Goal: Task Accomplishment & Management: Use online tool/utility

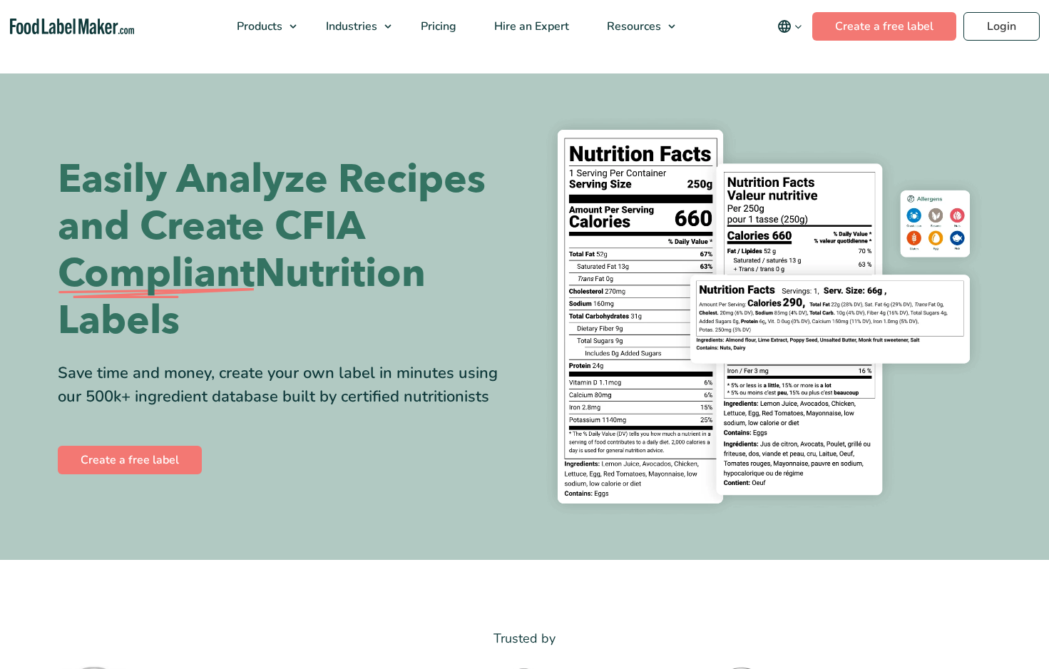
scroll to position [24, 0]
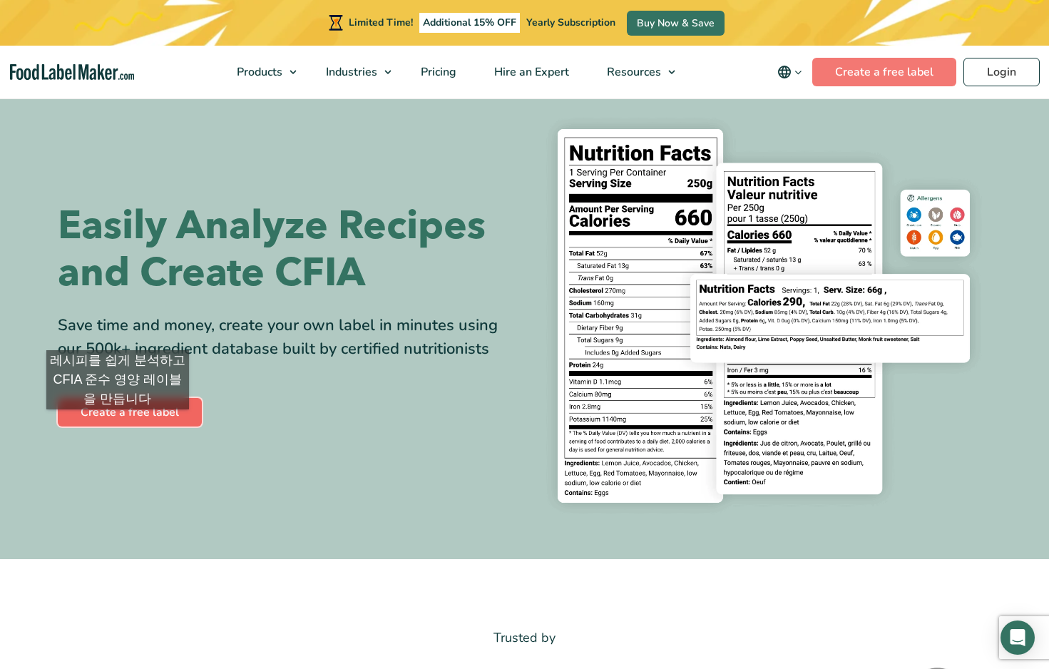
click at [118, 424] on link "Create a free label" at bounding box center [130, 412] width 144 height 29
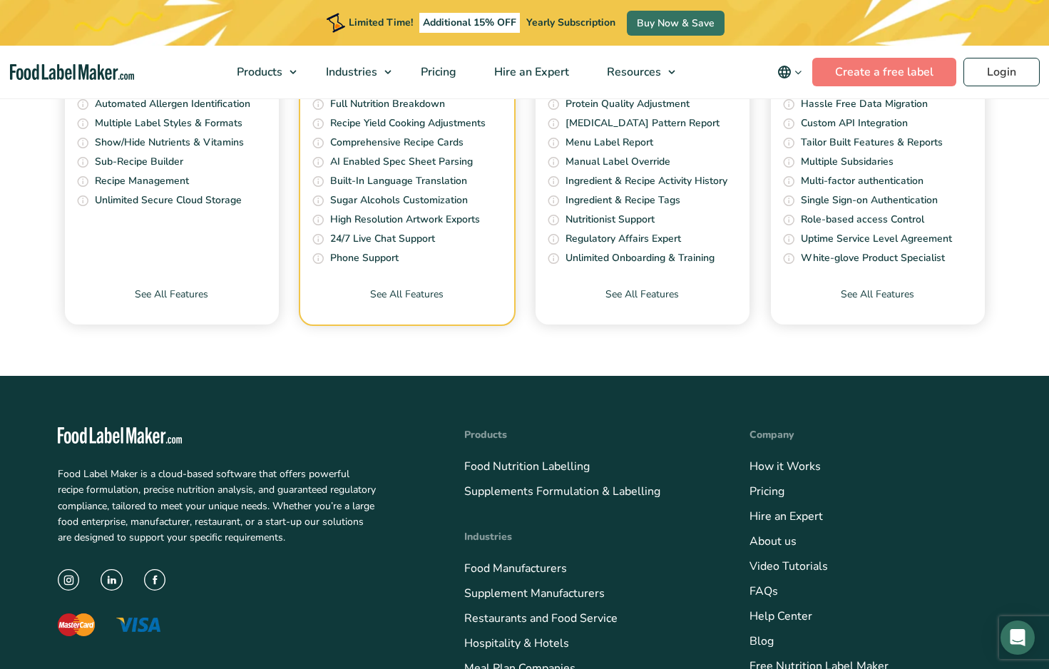
scroll to position [5596, 0]
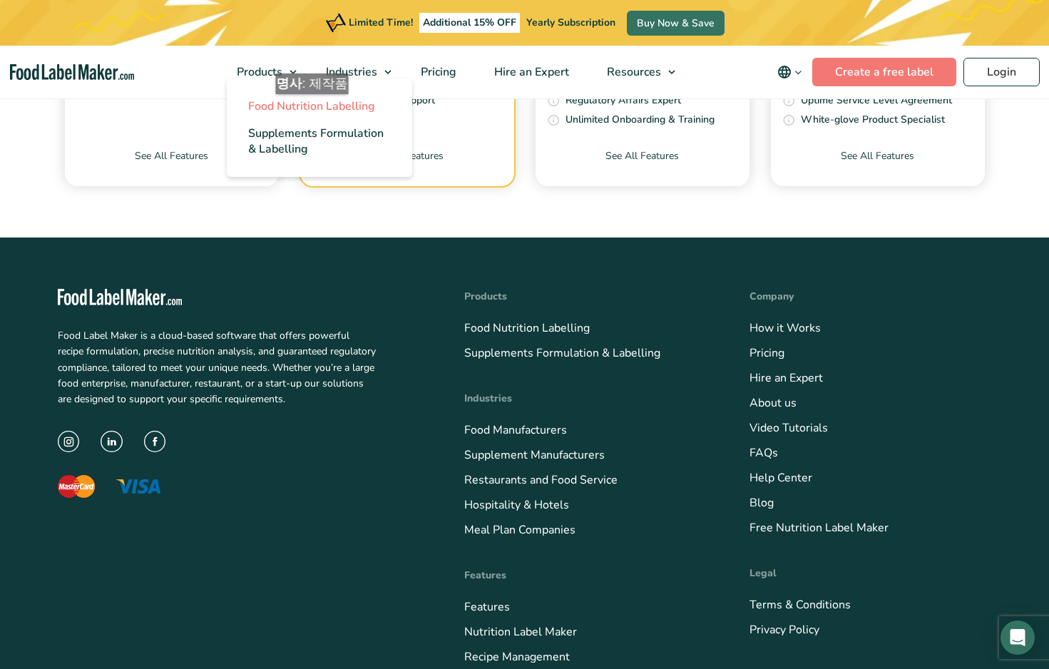
click at [314, 108] on span "Food Nutrition Labelling" at bounding box center [311, 106] width 127 height 16
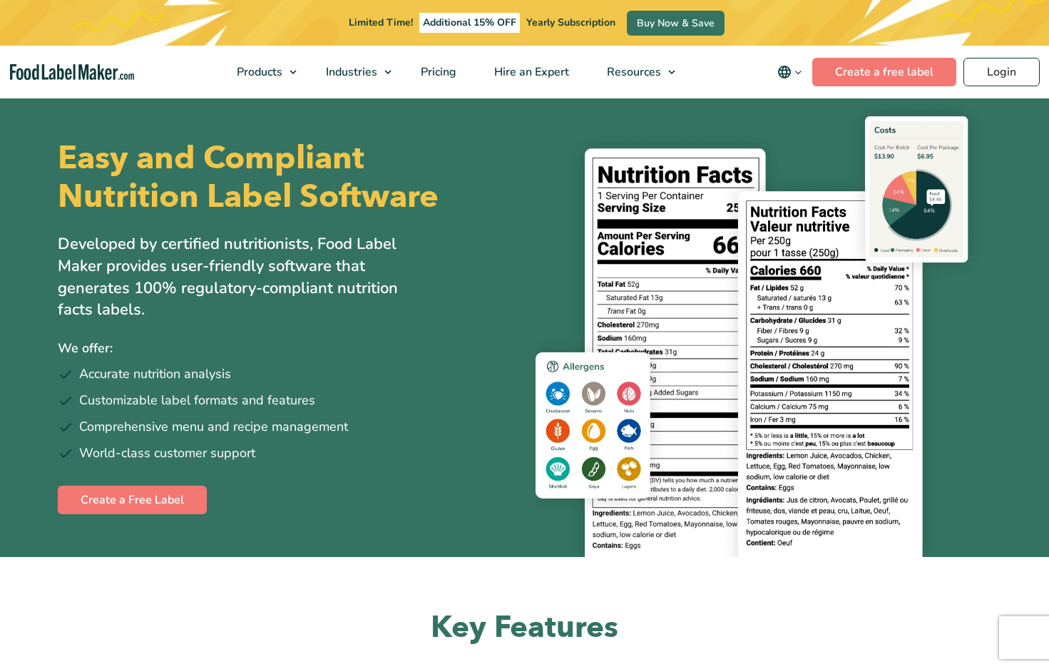
scroll to position [1787, 0]
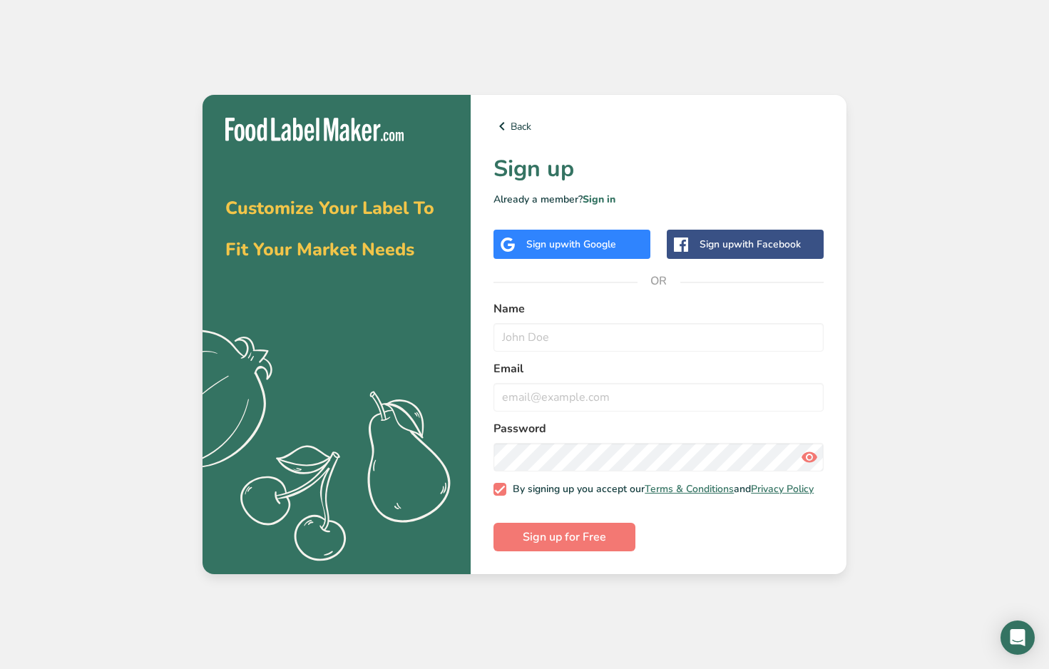
click at [611, 243] on span "with Google" at bounding box center [589, 245] width 56 height 14
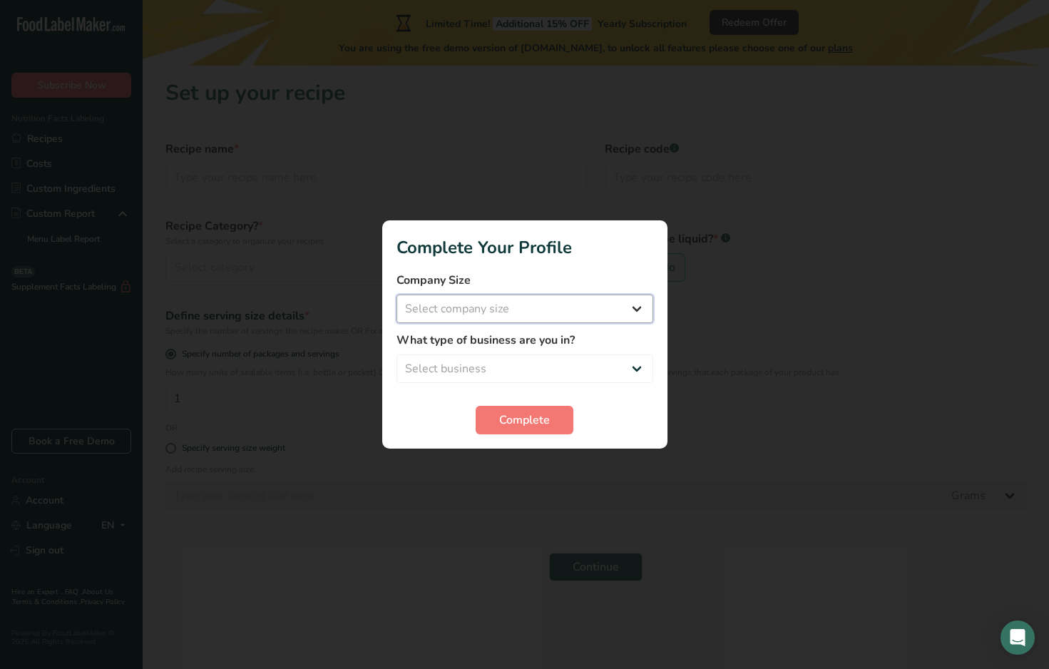
click at [552, 315] on select "Select company size Fewer than 10 Employees 10 to 50 Employees 51 to 500 Employ…" at bounding box center [525, 309] width 257 height 29
select select "1"
click at [566, 372] on select "Select business Packaged Food Manufacturer Restaurant & Cafe Bakery Meal Plans …" at bounding box center [525, 369] width 257 height 29
select select "3"
click at [532, 426] on span "Complete" at bounding box center [524, 420] width 51 height 17
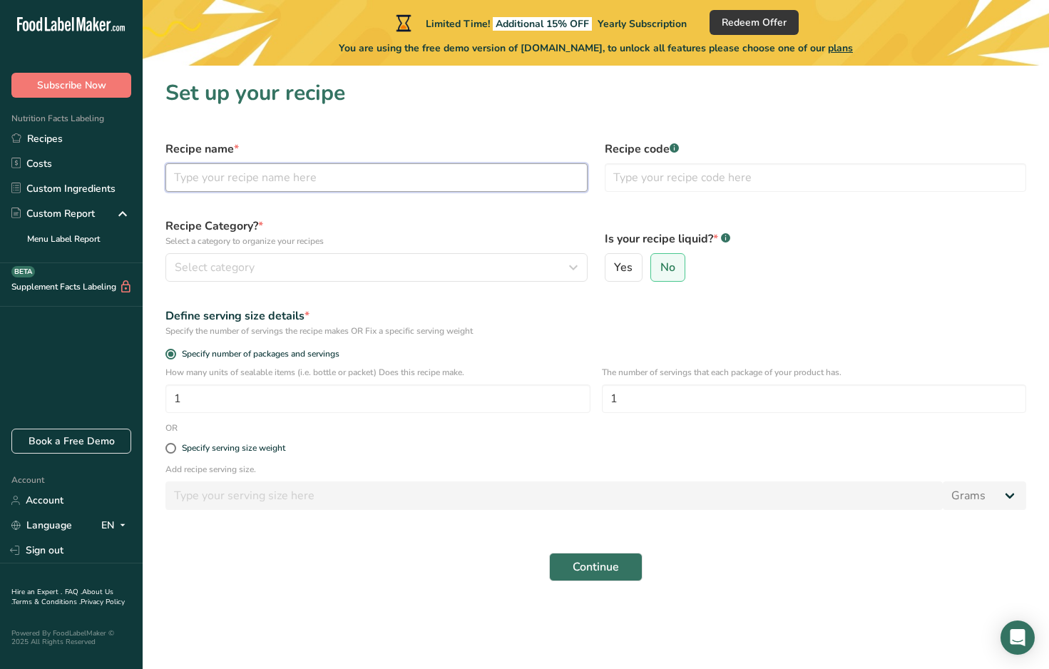
click at [330, 185] on input "text" at bounding box center [377, 177] width 422 height 29
click at [96, 133] on link "Recipes" at bounding box center [71, 138] width 143 height 25
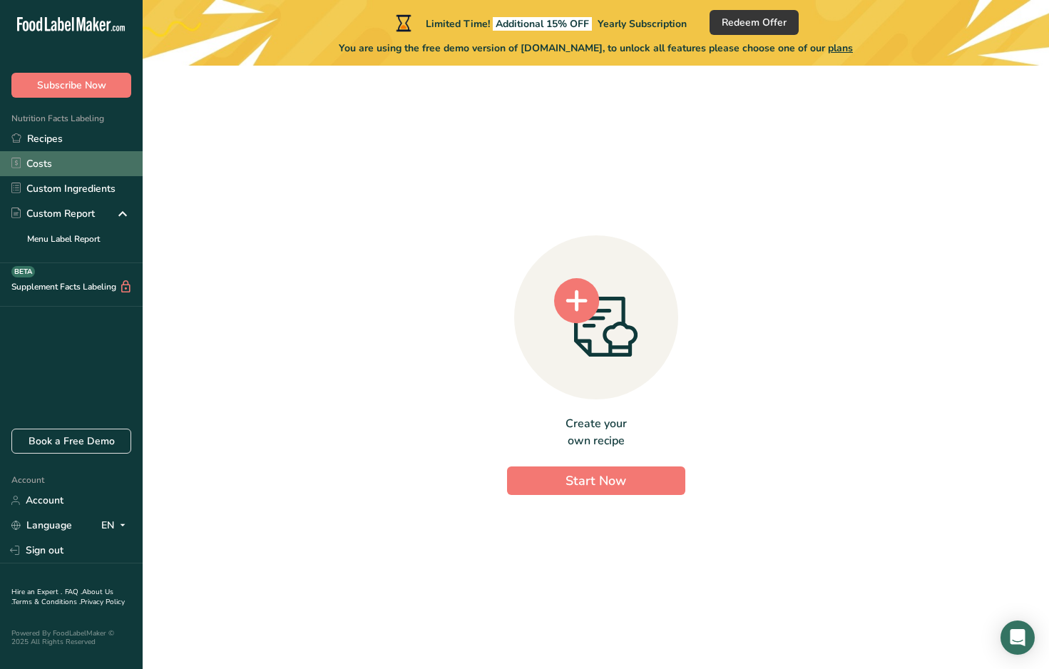
click at [84, 171] on link "Costs" at bounding box center [71, 163] width 143 height 25
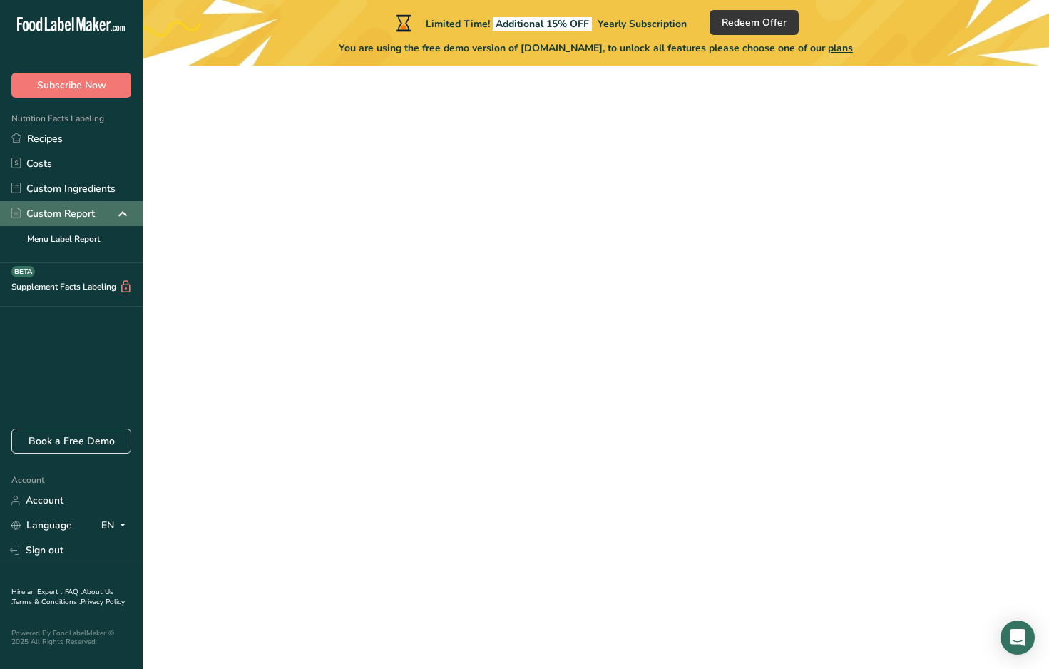
select select "1"
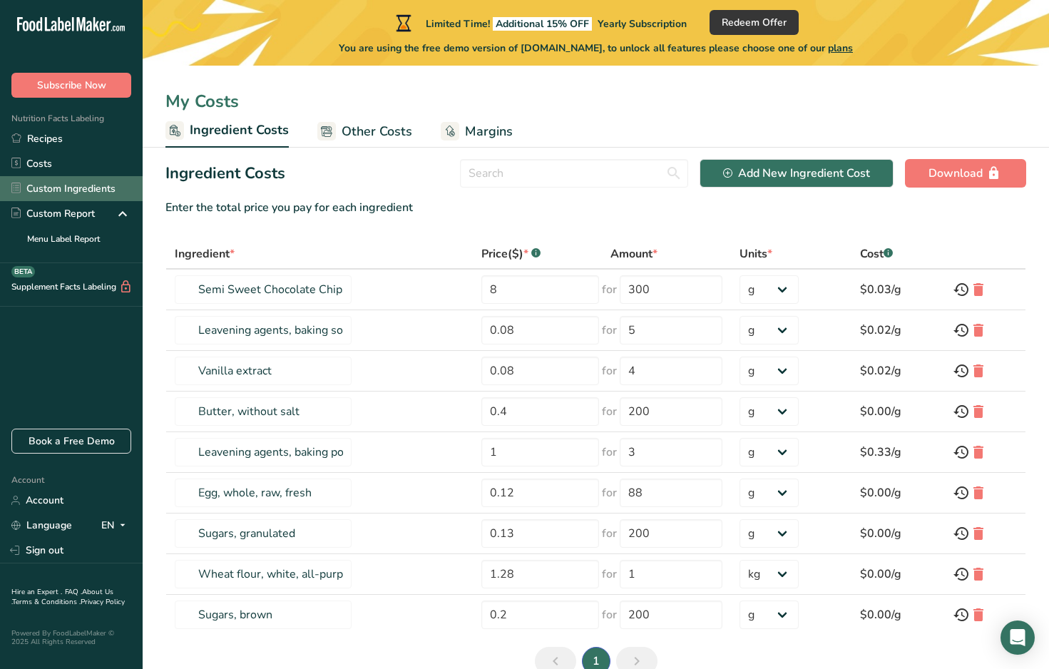
click at [82, 193] on link "Custom Ingredients" at bounding box center [71, 188] width 143 height 25
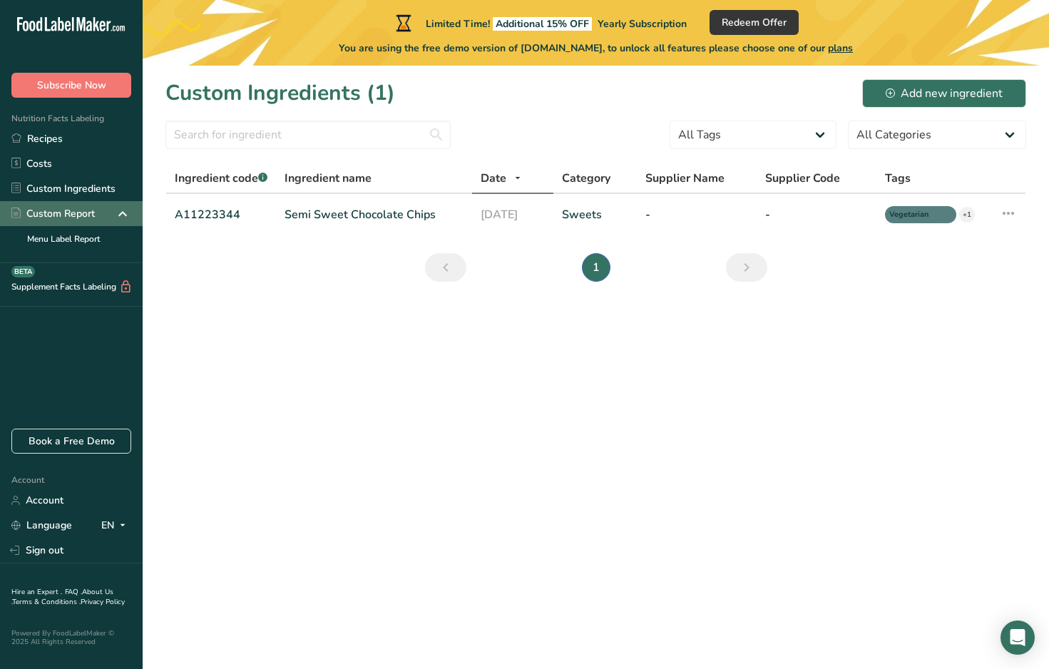
click at [81, 210] on div "Custom Report" at bounding box center [52, 213] width 83 height 15
click at [363, 211] on link "Semi Sweet Chocolate Chips" at bounding box center [374, 214] width 179 height 17
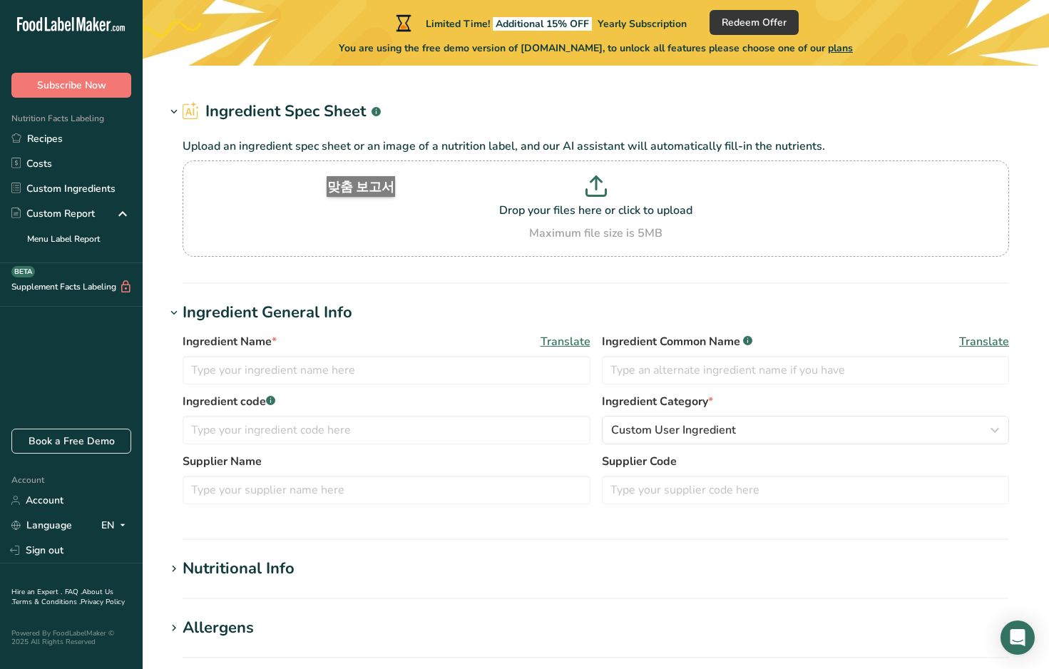
type input "Semi Sweet Chocolate Chips"
type input "Choco Chips"
type input "A11223344"
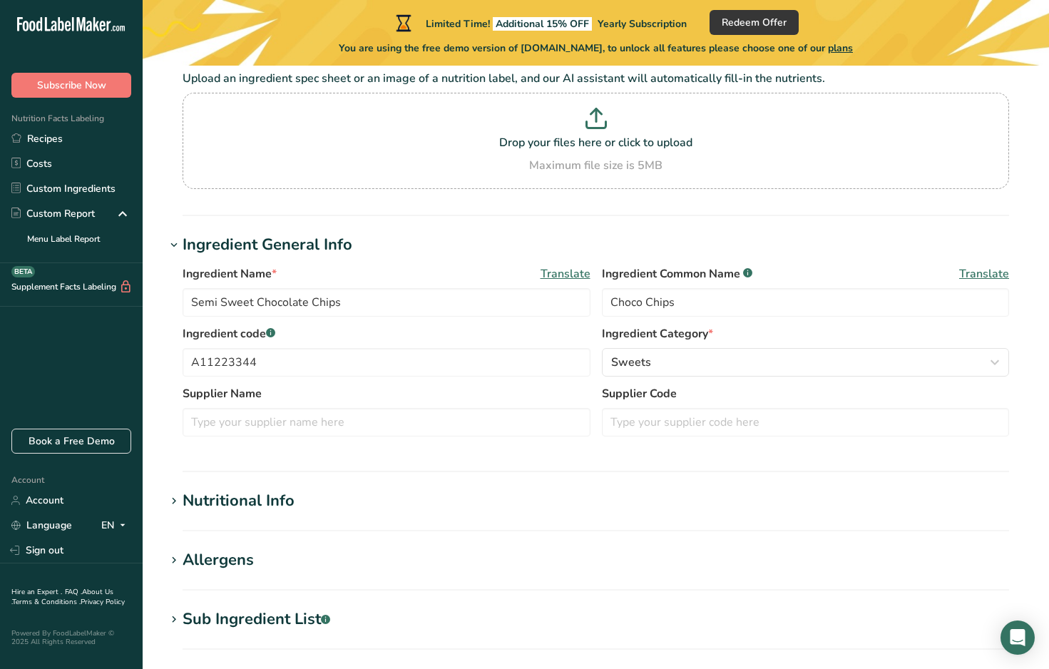
scroll to position [183, 0]
